Goal: Contribute content: Contribute content

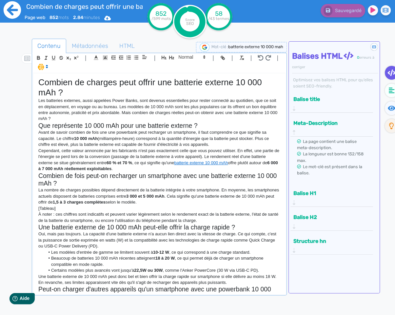
scroll to position [194, 0]
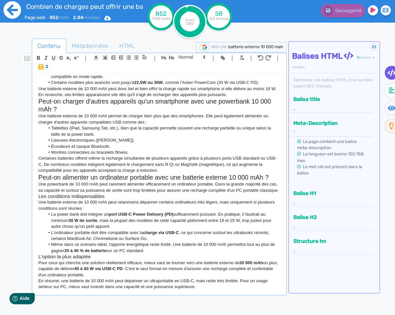
click at [13, 13] on icon at bounding box center [12, 9] width 17 height 17
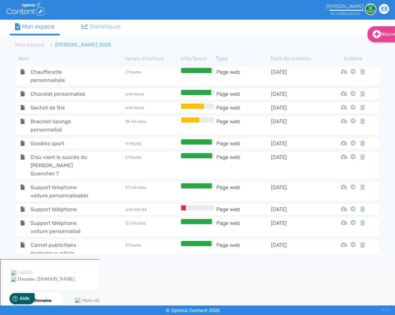
scroll to position [433, 0]
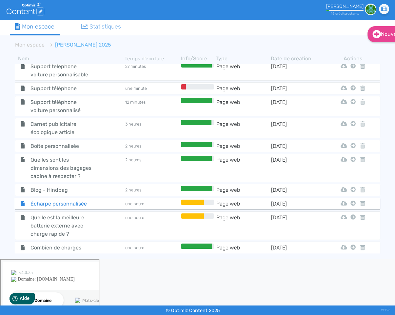
click at [87, 200] on span "Écharpe personnalisée" at bounding box center [62, 204] width 72 height 8
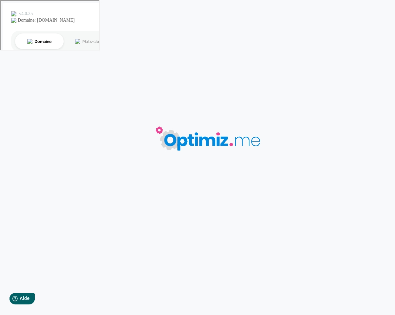
type input "Écharpe personnalisée"
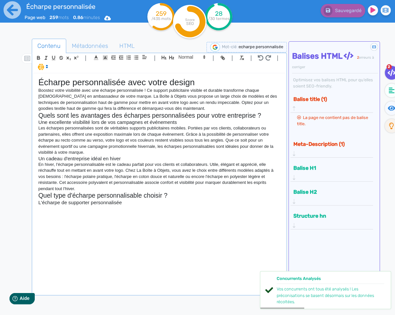
click at [89, 214] on div "Écharpe personnalisée avec votre design Boostez votre visibilité avec une échar…" at bounding box center [159, 184] width 252 height 221
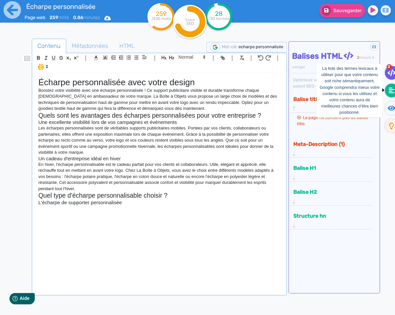
click at [387, 90] on fa-icon at bounding box center [391, 91] width 13 height 14
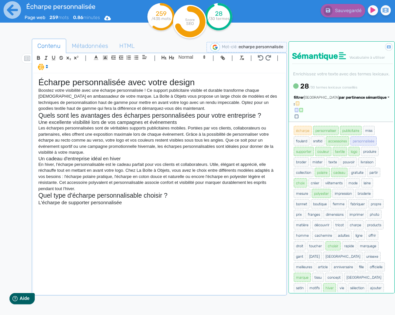
click at [339, 101] on div "Trier par pertinence sémantique" at bounding box center [347, 98] width 86 height 6
click at [340, 100] on span "par pertinence sémantique" at bounding box center [363, 98] width 48 height 4
click at [343, 100] on span "par pertinence sémantique" at bounding box center [363, 98] width 48 height 4
click at [341, 122] on link "par fréquence" at bounding box center [331, 117] width 55 height 9
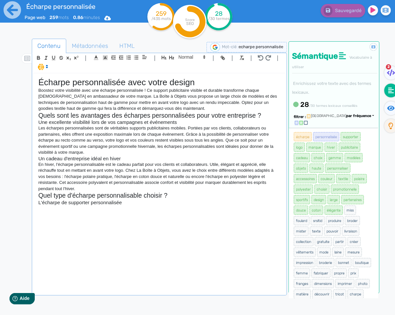
click at [90, 216] on div "Écharpe personnalisée avec votre design Boostez votre visibilité avec une échar…" at bounding box center [159, 184] width 252 height 221
click at [7, 12] on icon at bounding box center [12, 9] width 17 height 17
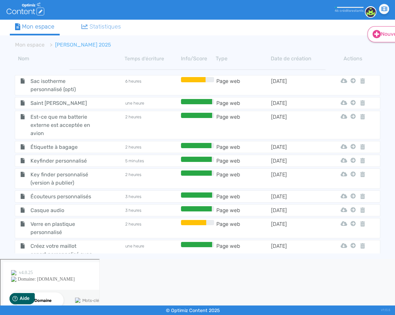
click at [383, 40] on link "Nouveau" at bounding box center [389, 34] width 42 height 16
click at [375, 51] on icon at bounding box center [377, 50] width 4 height 5
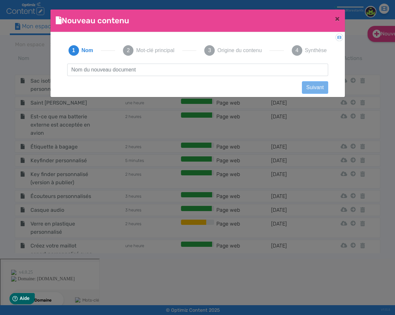
click at [226, 71] on input "text" at bounding box center [197, 70] width 261 height 12
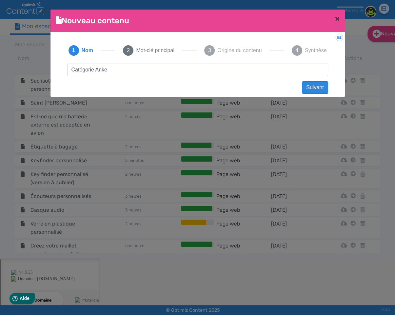
type input "Catégorie Anker"
click button "Suivant" at bounding box center [315, 87] width 26 height 12
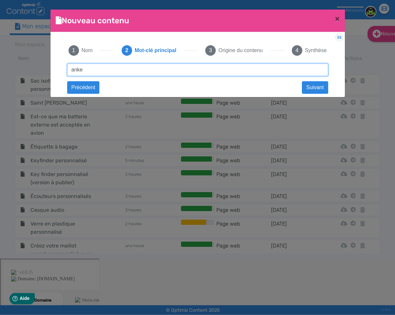
type input "anker"
click button "Suivant" at bounding box center [0, 0] width 0 height 0
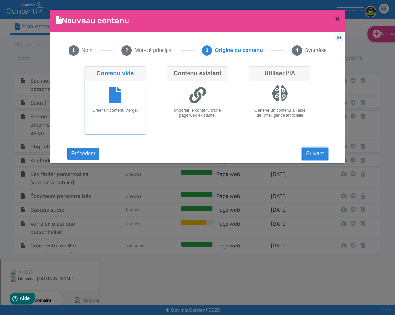
click at [309, 156] on button "Suivant" at bounding box center [315, 154] width 26 height 12
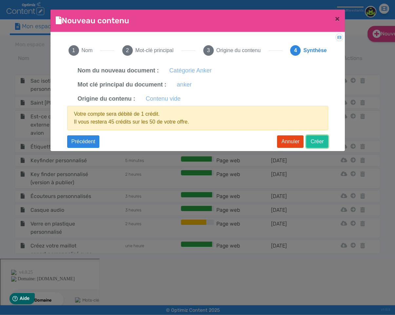
click at [317, 146] on button "Créer" at bounding box center [318, 142] width 22 height 12
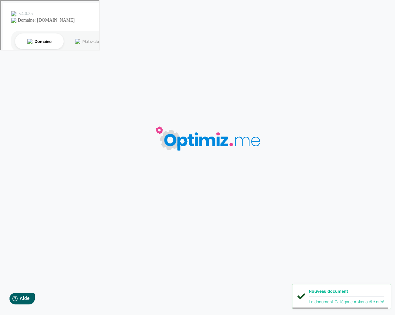
type input "Catégorie Anker"
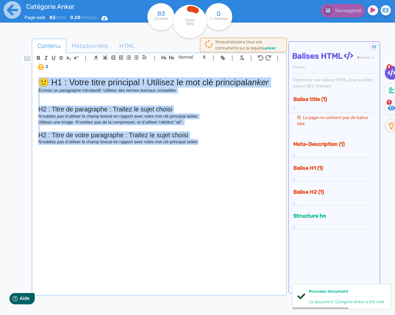
drag, startPoint x: 198, startPoint y: 147, endPoint x: 6, endPoint y: 72, distance: 206.6
click at [6, 72] on div "Catégorie Anker Page web 83 mots 0.28 minutes Html Pdf Word 83 /0 mots Score SE…" at bounding box center [197, 178] width 395 height 357
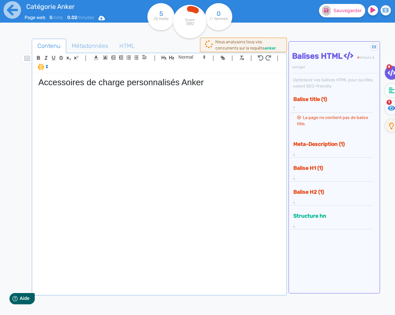
click at [355, 17] on div "Sauvegarder" at bounding box center [323, 16] width 145 height 32
click at [356, 14] on button "Sauvegarder" at bounding box center [342, 10] width 46 height 13
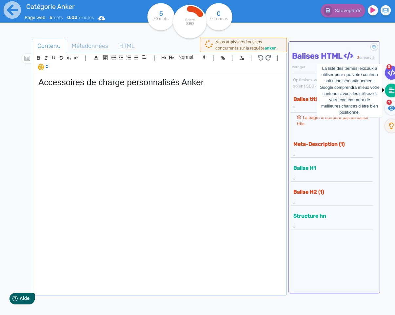
click at [389, 88] on icon at bounding box center [392, 91] width 6 height 6
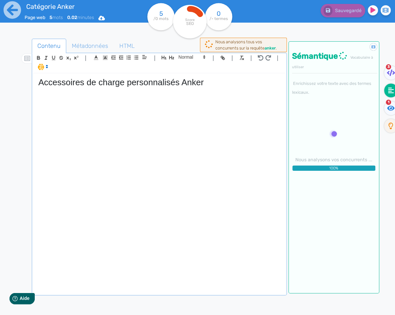
click at [110, 89] on p at bounding box center [159, 91] width 242 height 6
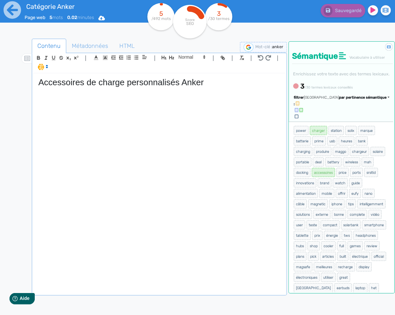
click at [74, 104] on div "Accessoires de charge personnalisés Anker" at bounding box center [159, 184] width 252 height 221
click at [356, 100] on span "par pertinence sémantique" at bounding box center [363, 98] width 48 height 4
click at [336, 119] on span "par fréquence" at bounding box center [325, 118] width 22 height 4
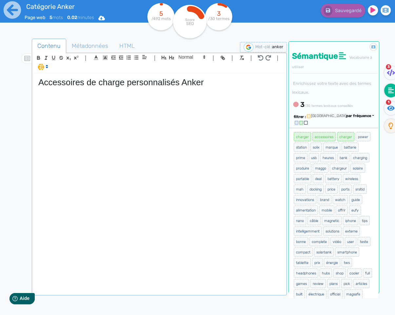
click at [141, 99] on div "Accessoires de charge personnalisés Anker" at bounding box center [159, 184] width 252 height 221
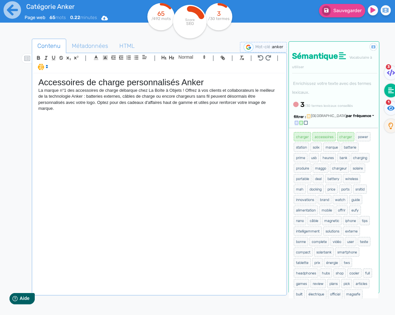
drag, startPoint x: 336, startPoint y: 3, endPoint x: 334, endPoint y: 7, distance: 4.4
click at [336, 3] on div "Sauvegarder" at bounding box center [323, 9] width 155 height 16
drag, startPoint x: 334, startPoint y: 9, endPoint x: 329, endPoint y: 29, distance: 20.5
click at [334, 9] on span "Sauvegarder" at bounding box center [348, 11] width 28 height 6
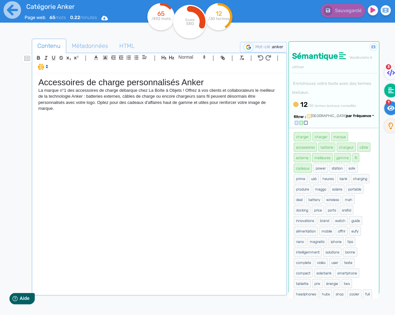
click at [391, 108] on icon at bounding box center [392, 108] width 8 height 5
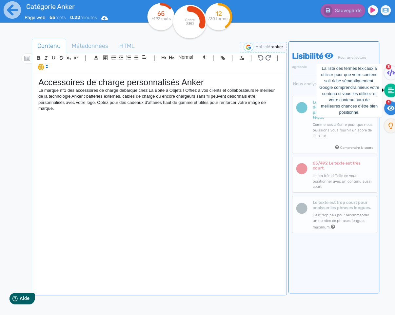
click at [394, 90] on icon at bounding box center [392, 90] width 6 height 7
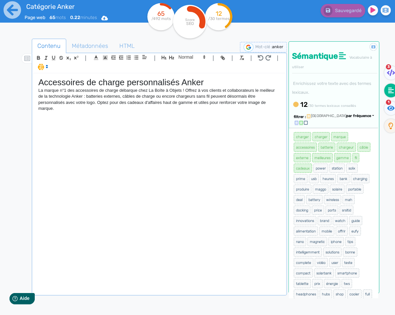
click at [52, 119] on div "Accessoires de charge personnalisés Anker La marque n°1 des accessoires de char…" at bounding box center [159, 184] width 252 height 221
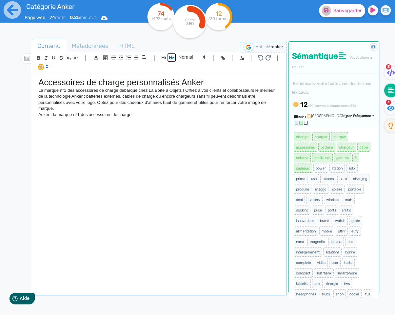
click at [170, 59] on icon "button" at bounding box center [172, 58] width 6 height 6
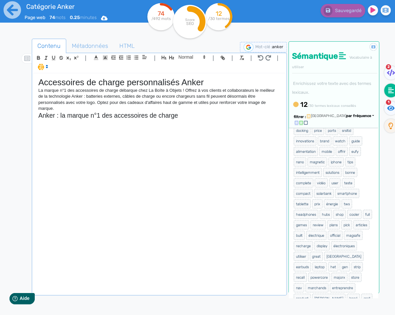
scroll to position [33, 0]
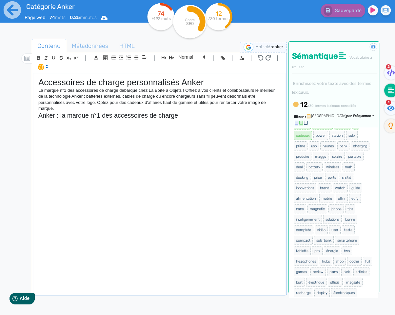
click at [136, 152] on div "Accessoires de charge personnalisés Anker La marque n°1 des accessoires de char…" at bounding box center [159, 184] width 252 height 221
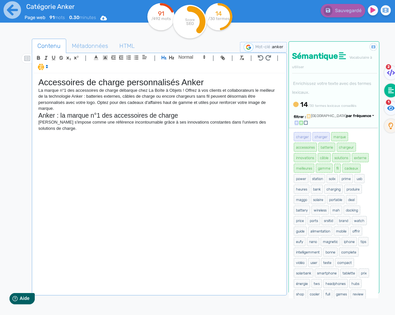
click at [121, 129] on p "[PERSON_NAME] s'impose comme une référence incontournable grâce à ses innovatio…" at bounding box center [159, 125] width 242 height 12
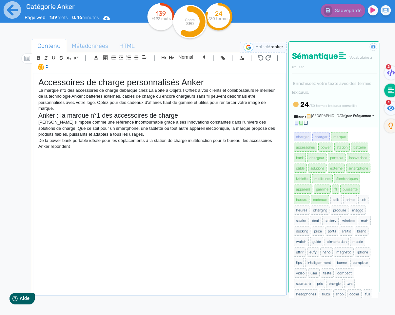
drag, startPoint x: 82, startPoint y: 147, endPoint x: 36, endPoint y: 124, distance: 51.1
click at [36, 124] on div "Accessoires de charge personnalisés Anker La marque n°1 des accessoires de char…" at bounding box center [159, 184] width 252 height 221
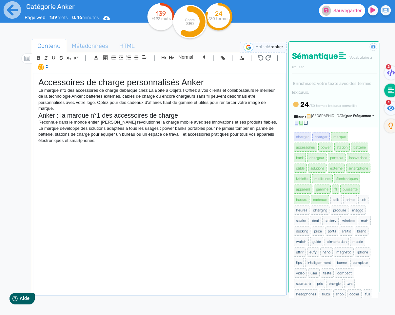
click at [332, 12] on button "Sauvegarder" at bounding box center [342, 10] width 46 height 13
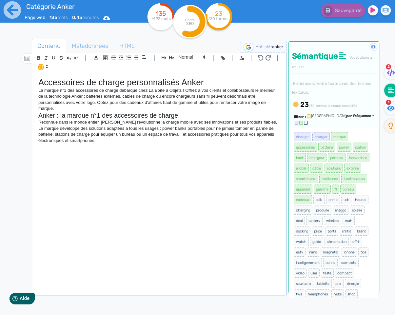
click at [151, 157] on div "Accessoires de charge personnalisés Anker La marque n°1 des accessoires de char…" at bounding box center [159, 184] width 252 height 221
click at [178, 146] on p "Avec Anker, vous misez sur la sécurité, la rapidité et l'efficacité. Des goodie…" at bounding box center [159, 147] width 242 height 6
click at [211, 147] on p "Avec Anker, vous misez sur la sécurité, la rapidité et l'efficacité. Des goodie…" at bounding box center [159, 147] width 242 height 6
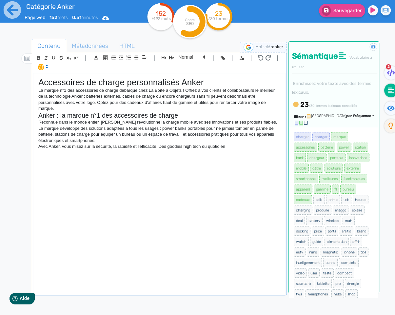
click at [179, 148] on p "Avec Anker, vous misez sur la sécurité, la rapidité et l'efficacité. Des goodie…" at bounding box center [159, 147] width 242 height 6
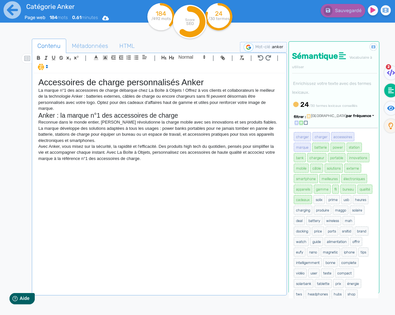
click at [86, 178] on div "Accessoires de charge personnalisés Anker La marque n°1 des accessoires de char…" at bounding box center [159, 184] width 252 height 221
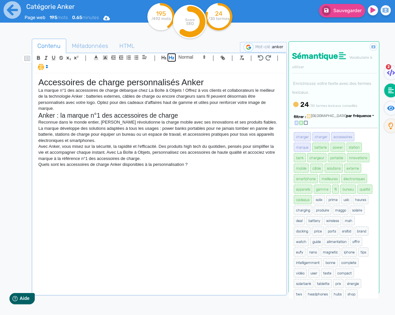
click at [173, 59] on icon "button" at bounding box center [171, 58] width 5 height 4
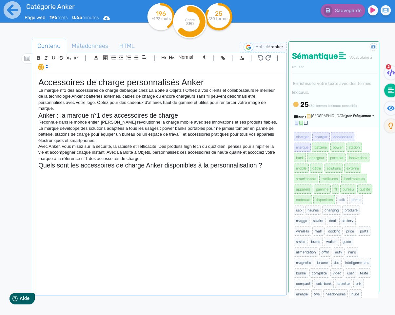
click at [171, 181] on div "Accessoires de charge personnalisés Anker La marque n°1 des accessoires de char…" at bounding box center [159, 184] width 252 height 221
click at [168, 181] on div "Accessoires de charge personnalisés Anker La marque n°1 des accessoires de char…" at bounding box center [159, 184] width 252 height 221
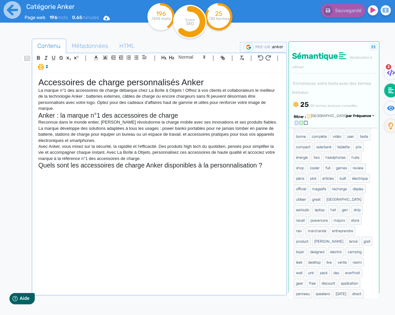
scroll to position [156, 0]
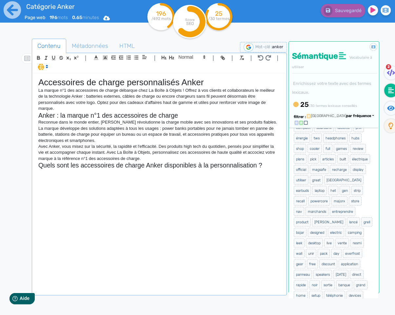
click at [202, 179] on div "Accessoires de charge personnalisés Anker La marque n°1 des accessoires de char…" at bounding box center [159, 184] width 252 height 221
click at [82, 179] on div "Accessoires de charge personnalisés Anker La marque n°1 des accessoires de char…" at bounding box center [159, 184] width 252 height 221
click at [132, 178] on div "Accessoires de charge personnalisés Anker La marque n°1 des accessoires de char…" at bounding box center [159, 184] width 252 height 221
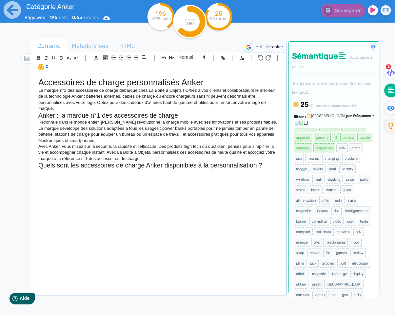
scroll to position [0, 0]
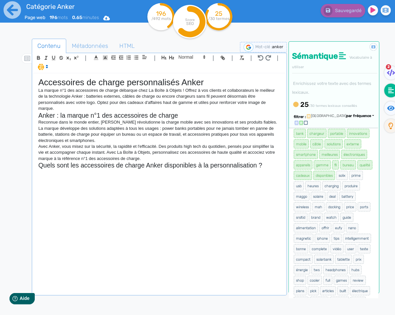
scroll to position [27, 0]
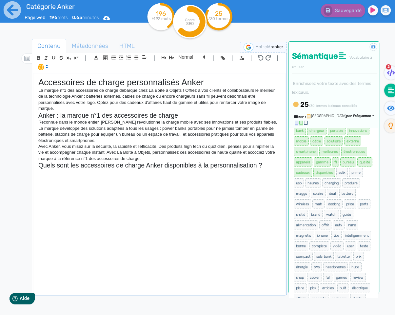
click at [155, 197] on div "Accessoires de charge personnalisés Anker La marque n°1 des accessoires de char…" at bounding box center [159, 184] width 252 height 221
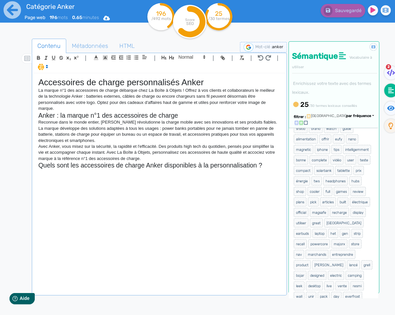
scroll to position [124, 0]
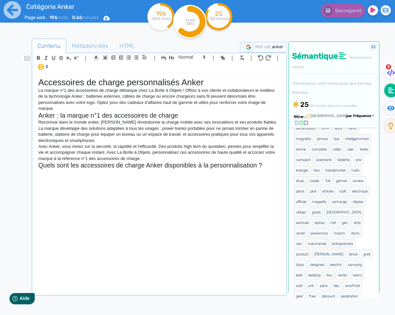
click at [198, 201] on div "Accessoires de charge personnalisés Anker La marque n°1 des accessoires de char…" at bounding box center [159, 184] width 252 height 221
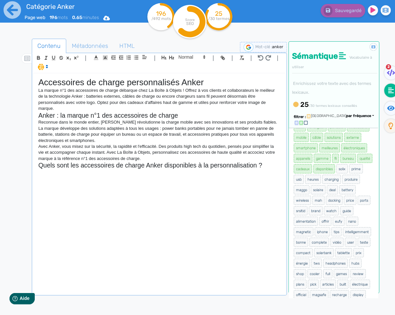
scroll to position [18, 0]
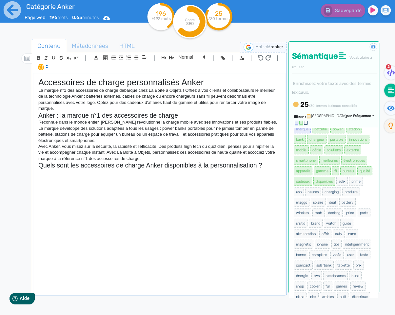
click at [61, 173] on p at bounding box center [159, 173] width 242 height 6
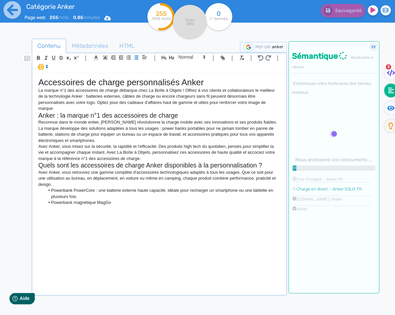
drag, startPoint x: 105, startPoint y: 203, endPoint x: 144, endPoint y: 198, distance: 40.0
click at [105, 203] on li "Powerbank magnétique MagGo" at bounding box center [163, 203] width 236 height 6
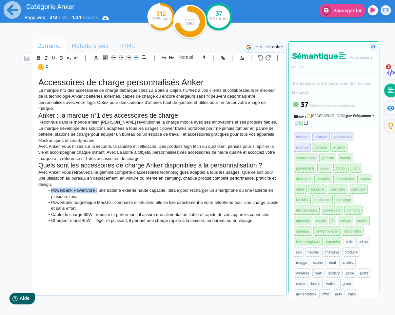
drag, startPoint x: 97, startPoint y: 191, endPoint x: 51, endPoint y: 191, distance: 45.9
click at [51, 191] on li "Powerbank PowerCore : une batterie externe haute capacité, idéale pour recharge…" at bounding box center [163, 194] width 236 height 12
click at [39, 56] on icon "button" at bounding box center [39, 58] width 6 height 6
drag, startPoint x: 114, startPoint y: 203, endPoint x: 44, endPoint y: 202, distance: 69.6
click at [45, 202] on li "Powerbank magnétique MacGo : compacte et intuitive, elle se fixe directement à …" at bounding box center [163, 206] width 236 height 12
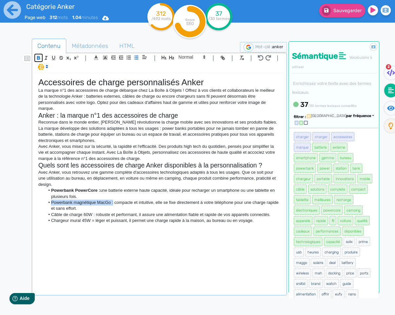
drag, startPoint x: 36, startPoint y: 57, endPoint x: 52, endPoint y: 95, distance: 41.8
click at [36, 57] on icon "button" at bounding box center [39, 58] width 6 height 6
drag, startPoint x: 92, startPoint y: 216, endPoint x: 39, endPoint y: 215, distance: 53.5
click at [39, 215] on ul "Powerbank PowerCore : une batterie externe haute capacité, idéale pour recharge…" at bounding box center [159, 206] width 242 height 36
click at [39, 58] on icon "button" at bounding box center [39, 58] width 6 height 6
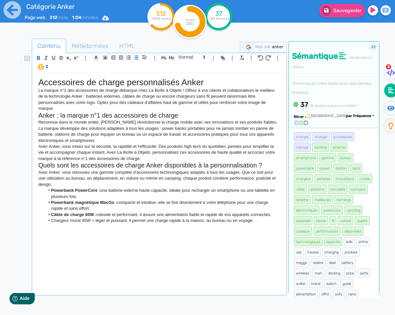
drag, startPoint x: 94, startPoint y: 222, endPoint x: 104, endPoint y: 220, distance: 10.1
click at [94, 222] on li "Chargeur mural 45W = léger et puissant, il permet une charge rapide à la maison…" at bounding box center [163, 221] width 236 height 6
drag, startPoint x: 89, startPoint y: 222, endPoint x: 39, endPoint y: 223, distance: 50.2
click at [39, 223] on ul "Powerbank PowerCore : une batterie externe haute capacité, idéale pour recharge…" at bounding box center [159, 206] width 242 height 36
click at [37, 57] on icon "button" at bounding box center [38, 57] width 2 height 2
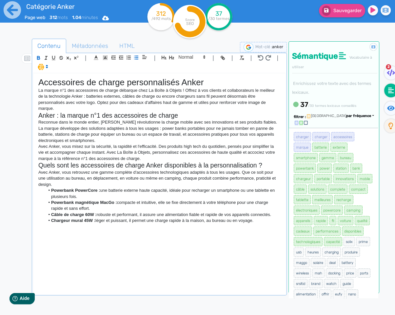
click at [131, 190] on li "Powerbank PowerCore : une batterie externe haute capacité, idéale pour recharge…" at bounding box center [163, 194] width 236 height 12
click at [264, 234] on div "Accessoires de charge personnalisés Anker La marque n°1 des accessoires de char…" at bounding box center [159, 184] width 252 height 221
click at [340, 14] on button "Sauvegarder" at bounding box center [342, 10] width 46 height 13
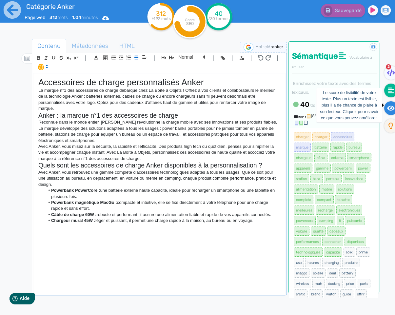
click at [393, 109] on icon at bounding box center [392, 108] width 8 height 5
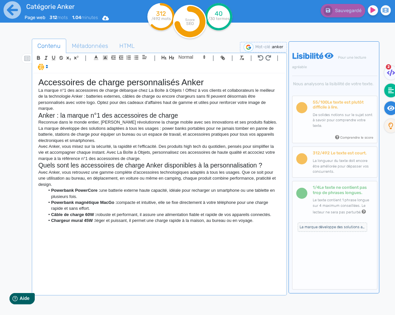
click at [386, 89] on fa-icon at bounding box center [391, 91] width 13 height 14
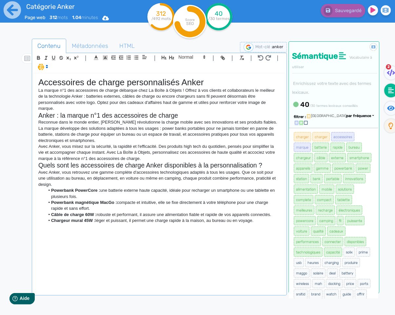
click at [219, 237] on div "Accessoires de charge personnalisés Anker La marque n°1 des accessoires de char…" at bounding box center [159, 184] width 252 height 221
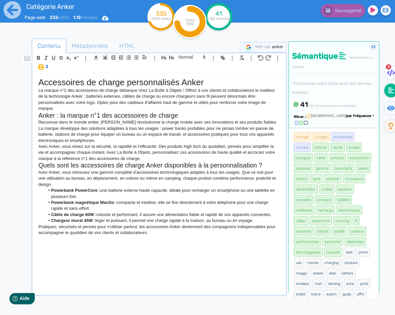
click at [99, 244] on div "Accessoires de charge personnalisés Anker La marque n°1 des accessoires de char…" at bounding box center [159, 184] width 252 height 221
click at [174, 57] on icon "button" at bounding box center [172, 58] width 6 height 6
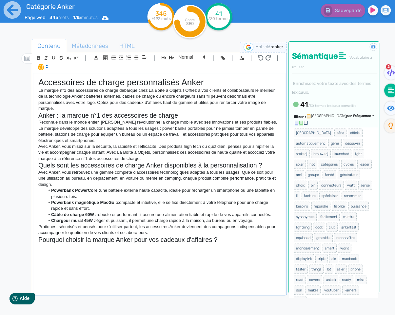
scroll to position [508, 0]
click at [70, 259] on div "Accessoires de charge personnalisés Anker La marque n°1 des accessoires de char…" at bounding box center [159, 184] width 252 height 221
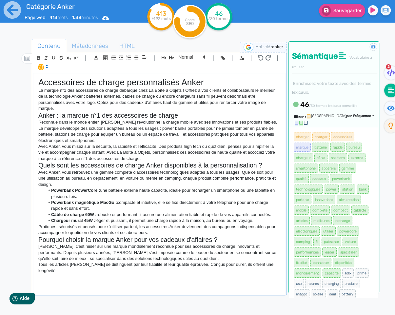
click at [214, 266] on p "Tous les articles [PERSON_NAME] se distinguent par leur fiabilité et leur quali…" at bounding box center [159, 268] width 242 height 12
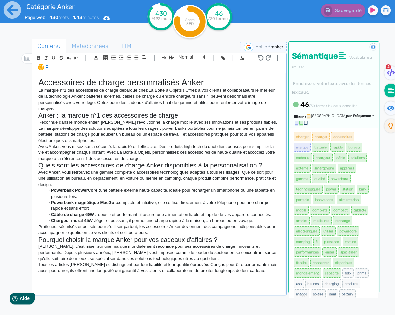
click at [273, 276] on div "Accessoires de charge personnalisés Anker La marque n°1 des accessoires de char…" at bounding box center [159, 184] width 252 height 221
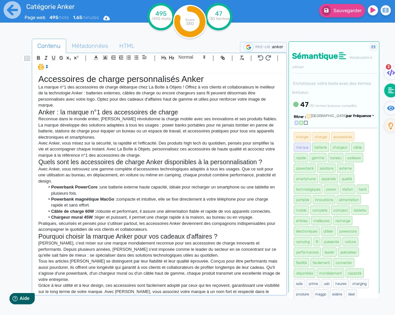
scroll to position [9, 0]
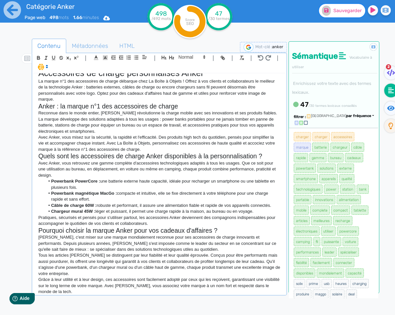
click at [337, 12] on span "Sauvegarder" at bounding box center [348, 11] width 28 height 6
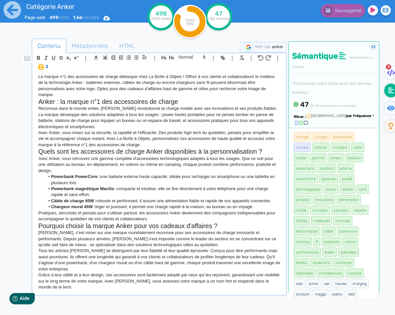
scroll to position [0, 0]
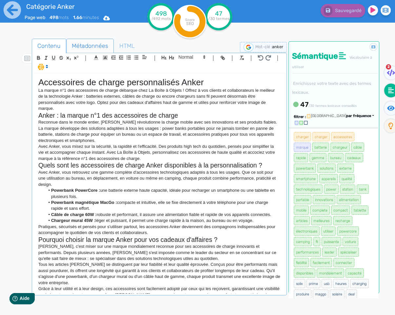
click at [102, 51] on span "Métadonnées" at bounding box center [90, 46] width 47 height 18
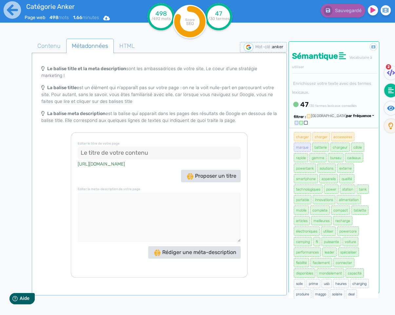
click at [130, 152] on input at bounding box center [159, 153] width 163 height 13
click at [122, 153] on input "Accessoires de Charge Personnalisés Anker" at bounding box center [159, 153] width 163 height 13
type input "Accessoires De Charge Personnalisés Anker"
drag, startPoint x: 155, startPoint y: 201, endPoint x: 158, endPoint y: 207, distance: 6.8
click at [155, 201] on textarea at bounding box center [159, 217] width 163 height 49
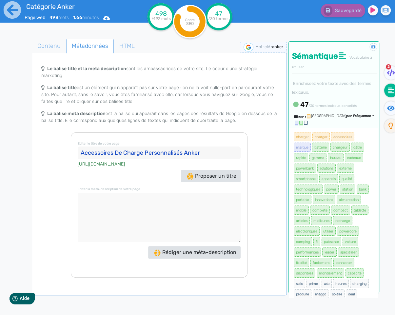
click at [167, 209] on textarea at bounding box center [159, 217] width 163 height 49
click at [215, 258] on button "Rédiger une méta-description" at bounding box center [194, 252] width 93 height 12
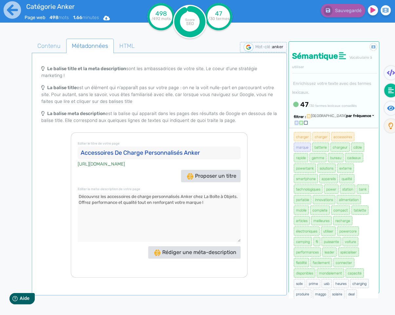
drag, startPoint x: 222, startPoint y: 206, endPoint x: 52, endPoint y: 192, distance: 170.9
click at [48, 192] on div "Le balise title et la meta description sont les ambassadrices de votre site, Le…" at bounding box center [159, 170] width 253 height 216
click at [81, 197] on textarea at bounding box center [159, 217] width 163 height 49
click at [386, 105] on fa-icon at bounding box center [391, 108] width 13 height 14
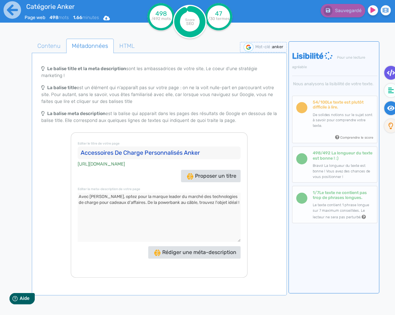
click at [389, 75] on icon at bounding box center [391, 73] width 8 height 7
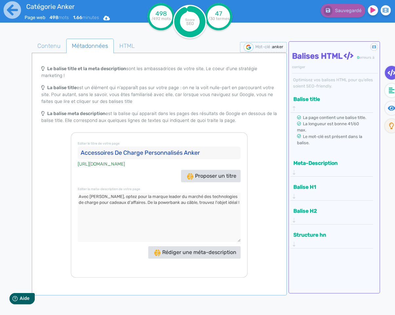
click at [309, 164] on button "Meta-Description" at bounding box center [330, 163] width 77 height 11
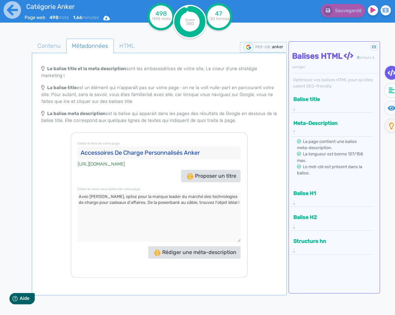
click at [203, 204] on textarea at bounding box center [159, 217] width 163 height 49
type textarea "Avec [PERSON_NAME], optez pour la marque leader du marché des technologies de c…"
click at [46, 53] on app-google-snippet "Le balise title et la meta description sont les ambassadrices de votre site, Le…" at bounding box center [159, 169] width 253 height 265
click at [48, 50] on span "Contenu" at bounding box center [49, 46] width 34 height 18
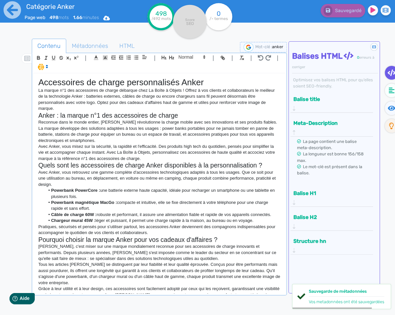
scroll to position [2, 0]
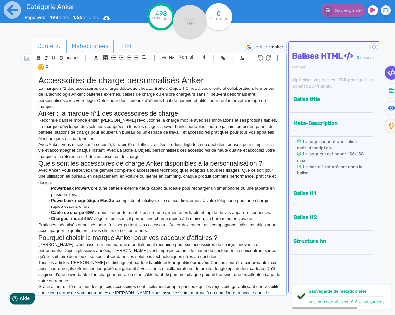
click at [91, 48] on span "Métadonnées" at bounding box center [90, 46] width 47 height 18
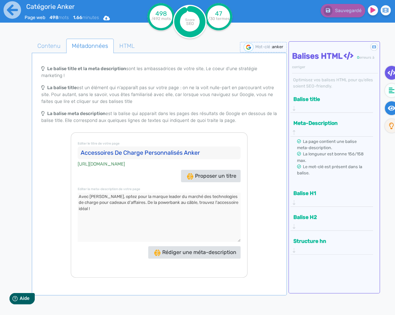
click at [392, 113] on fa-icon at bounding box center [391, 108] width 13 height 14
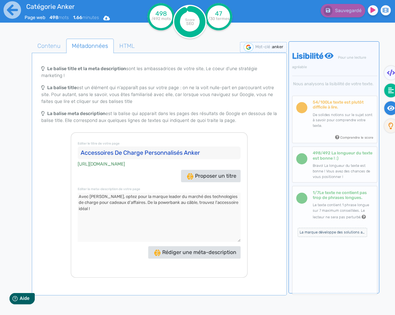
click at [388, 88] on fa-icon at bounding box center [391, 91] width 13 height 14
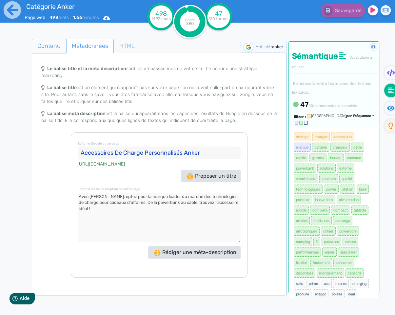
click at [60, 51] on span "Contenu" at bounding box center [49, 46] width 34 height 18
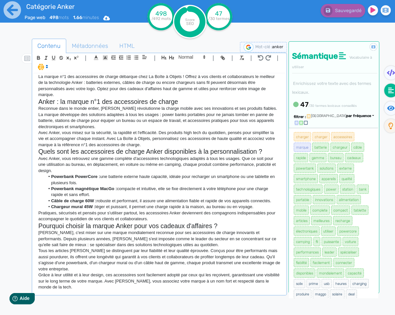
scroll to position [0, 0]
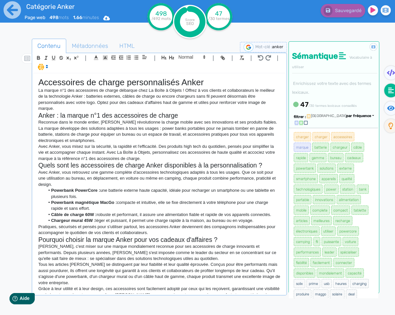
click at [207, 260] on p "[PERSON_NAME], c'est miser sur une marque mondialement reconnue pour ses access…" at bounding box center [159, 253] width 242 height 18
